Goal: Information Seeking & Learning: Learn about a topic

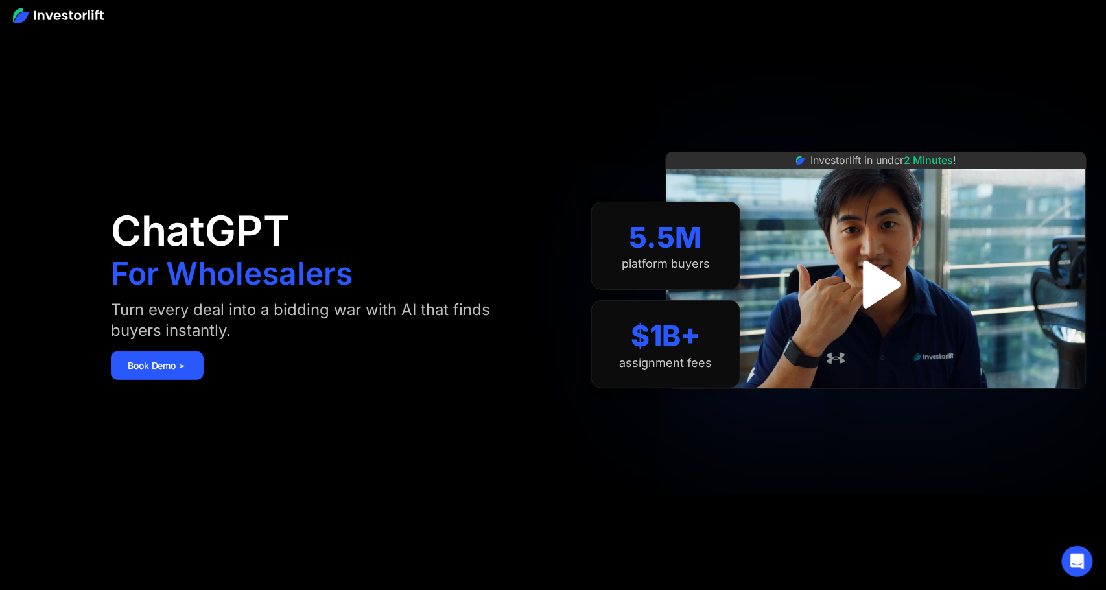
click at [882, 278] on img "open lightbox" at bounding box center [876, 284] width 87 height 87
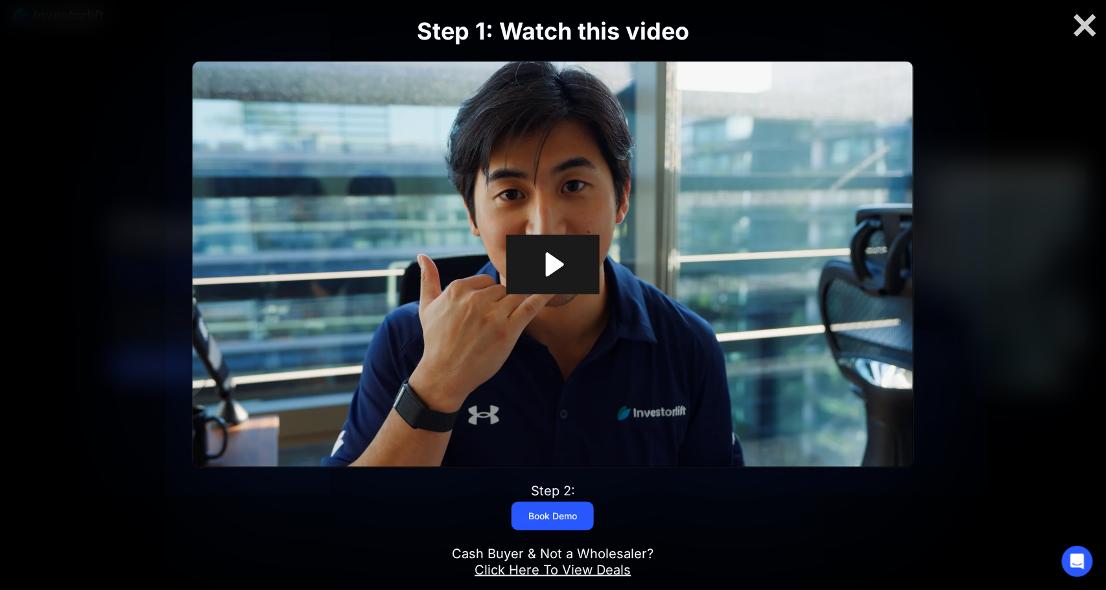
click at [576, 270] on icon "Play Video: Investorlift In Under 2 Minutes" at bounding box center [553, 265] width 94 height 60
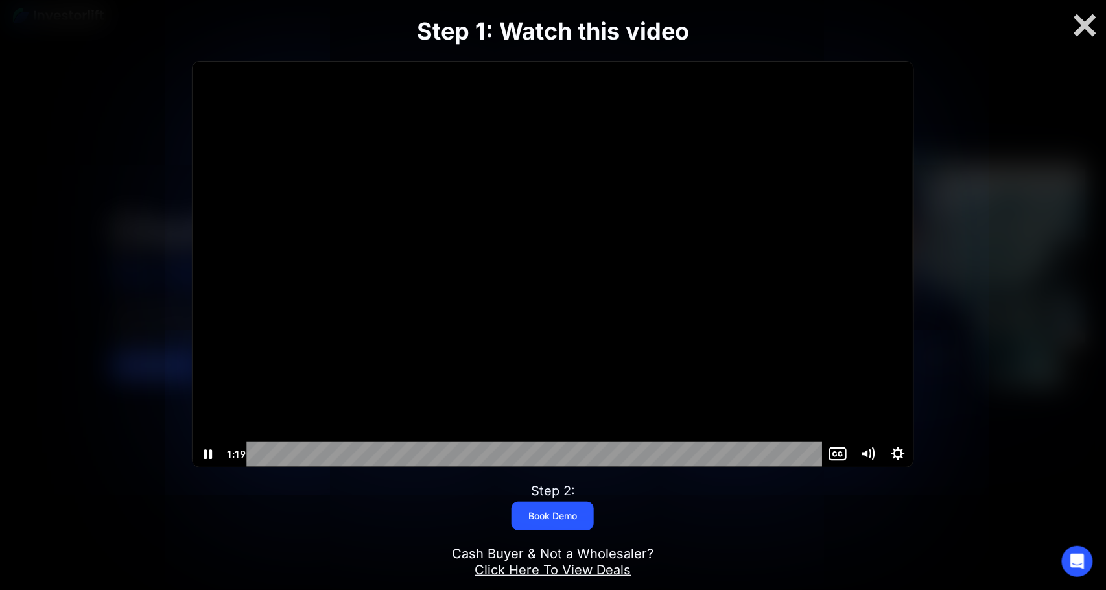
click at [548, 242] on div at bounding box center [552, 264] width 720 height 405
click at [585, 266] on div at bounding box center [552, 264] width 720 height 405
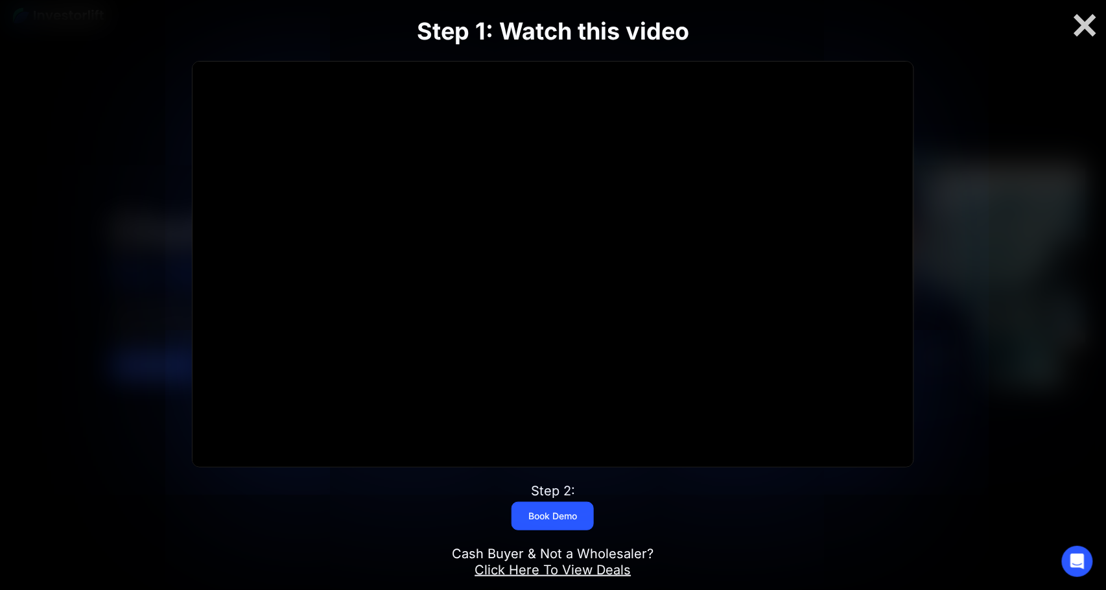
click at [583, 565] on link "Click Here To View Deals" at bounding box center [552, 570] width 156 height 16
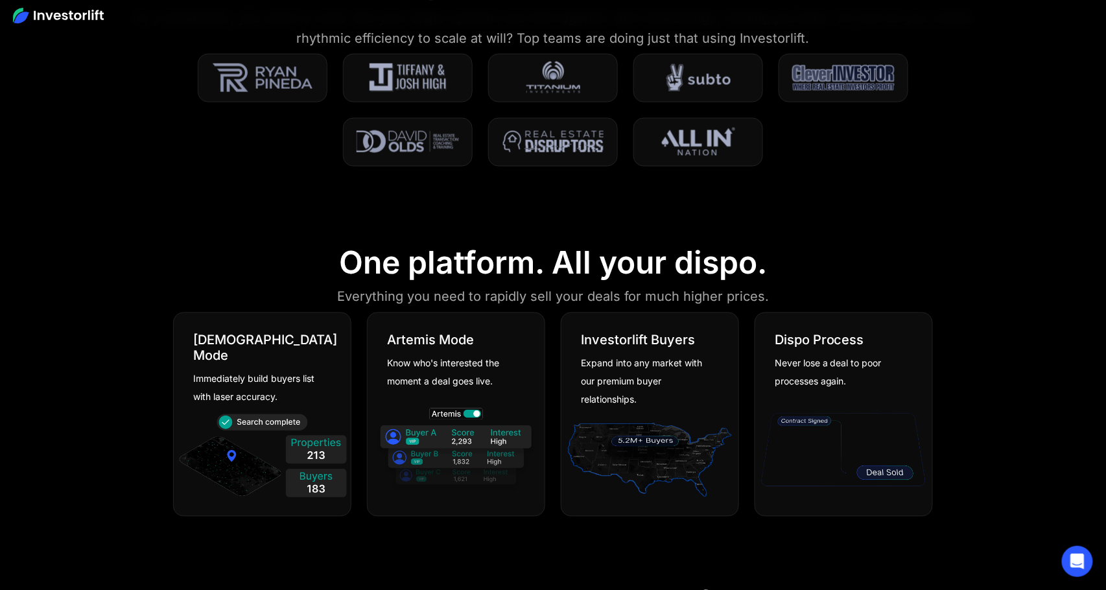
scroll to position [654, 0]
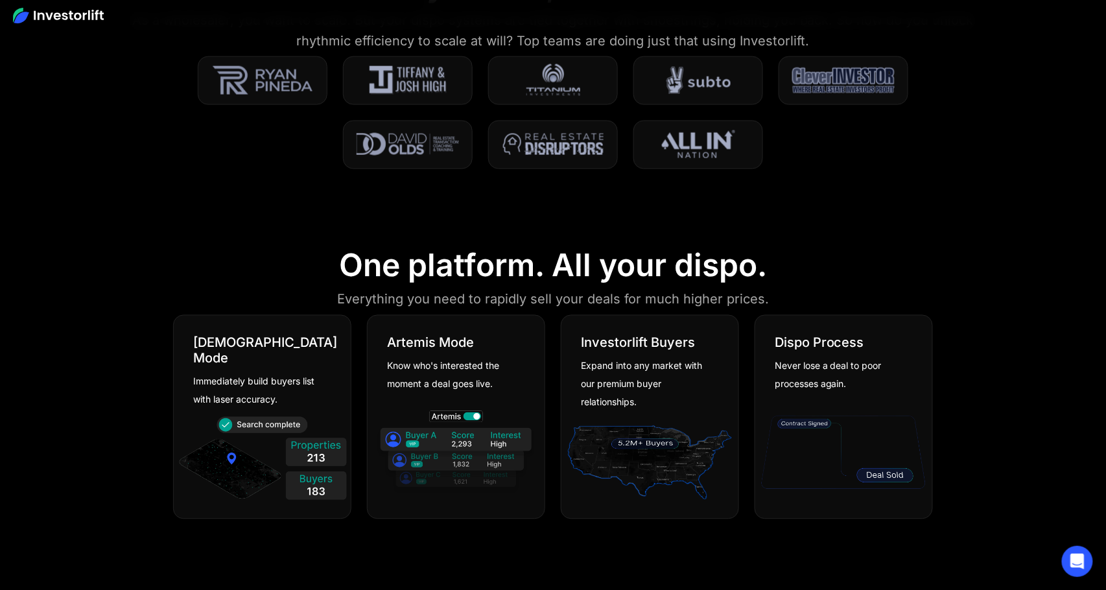
click at [949, 364] on section "One platform. All your dispo. Everything you need to rapidly sell your deals fo…" at bounding box center [553, 386] width 1106 height 340
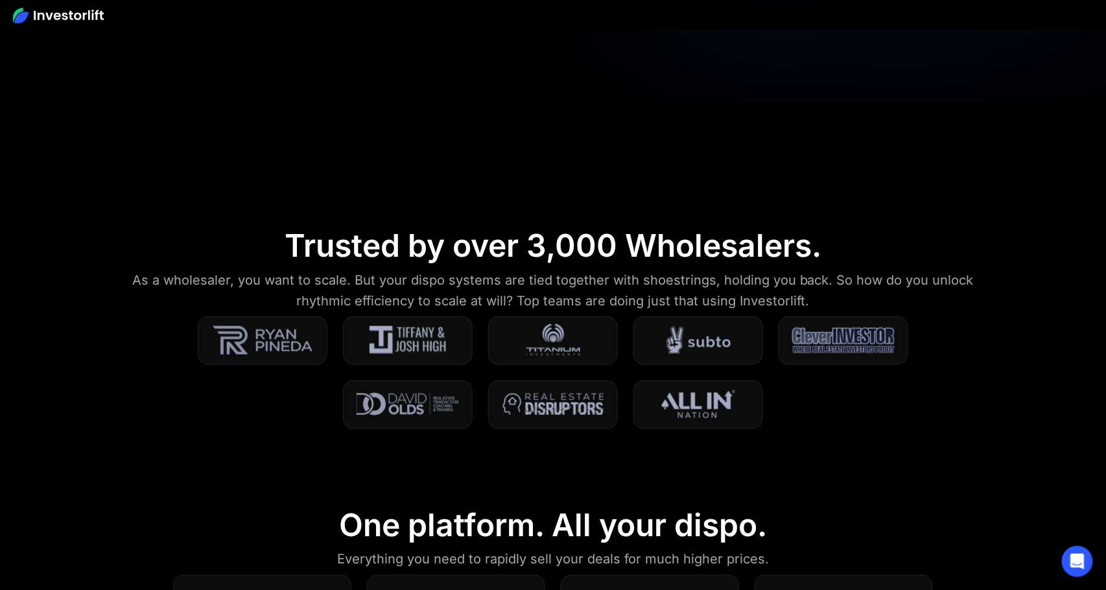
scroll to position [385, 0]
